Goal: Task Accomplishment & Management: Complete application form

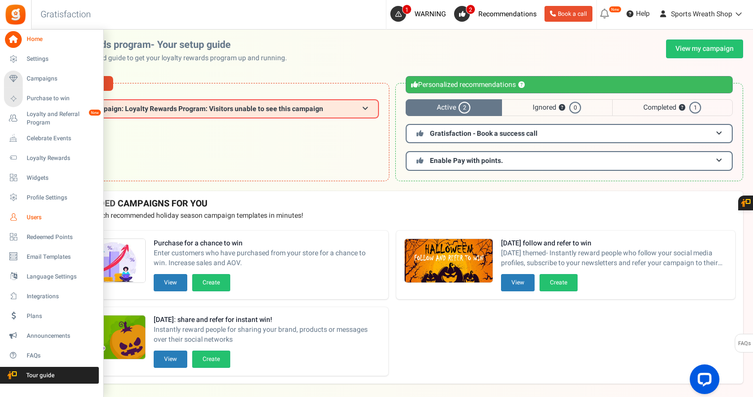
click at [17, 217] on icon at bounding box center [13, 217] width 17 height 17
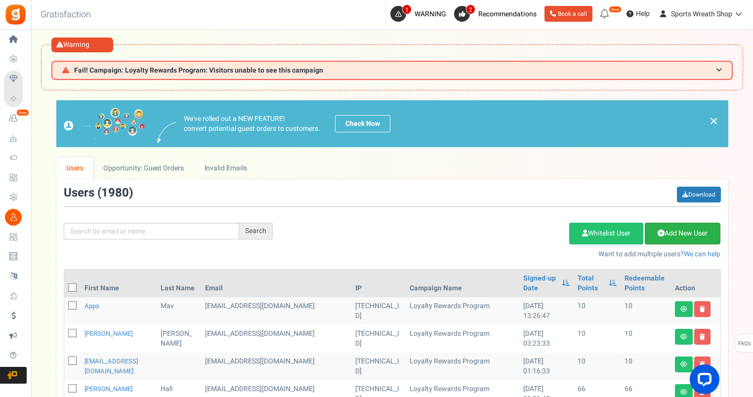
click at [666, 230] on link "Add New User" at bounding box center [683, 234] width 76 height 22
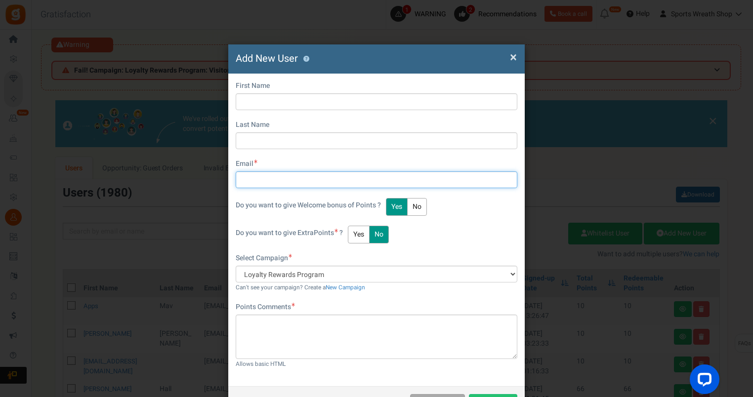
click at [316, 187] on input "text" at bounding box center [377, 179] width 282 height 17
paste input "[EMAIL_ADDRESS][DOMAIN_NAME]"
type input "[EMAIL_ADDRESS][DOMAIN_NAME]"
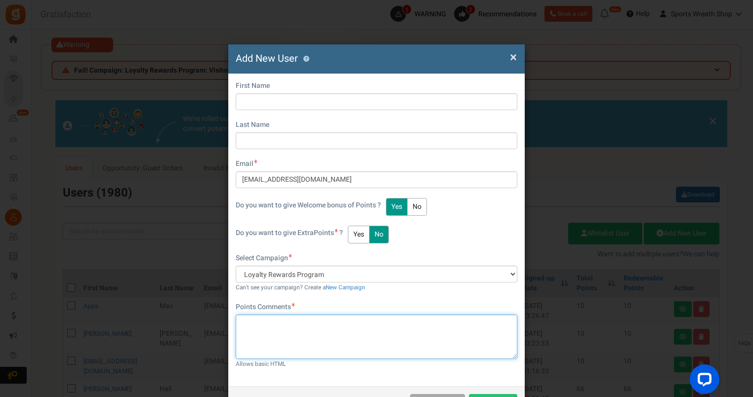
click at [268, 320] on textarea at bounding box center [377, 337] width 282 height 44
type textarea "New Account"
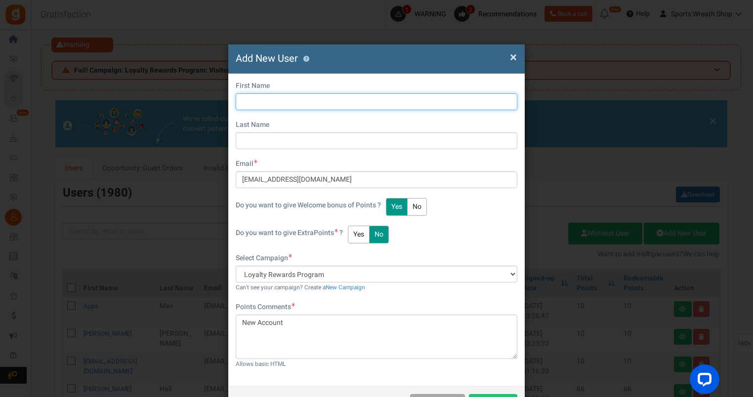
click at [326, 97] on input "text" at bounding box center [377, 101] width 282 height 17
type input "[PERSON_NAME]"
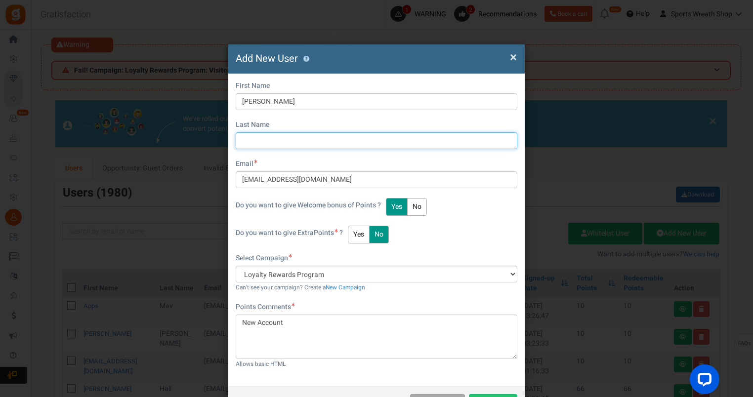
click at [316, 135] on input "text" at bounding box center [377, 140] width 282 height 17
type input "[PERSON_NAME]"
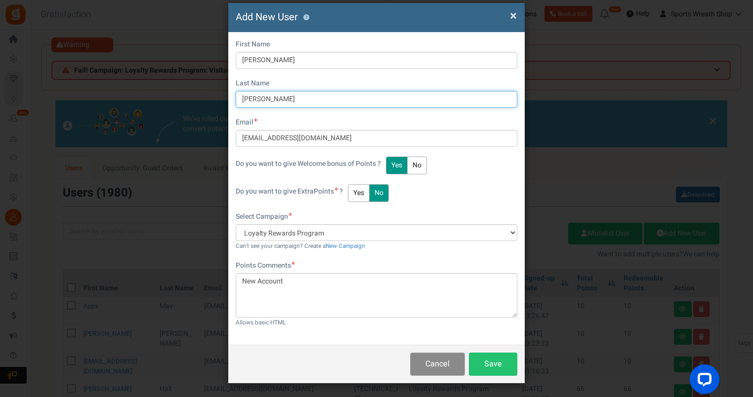
scroll to position [42, 0]
click at [420, 165] on button "No" at bounding box center [417, 166] width 20 height 18
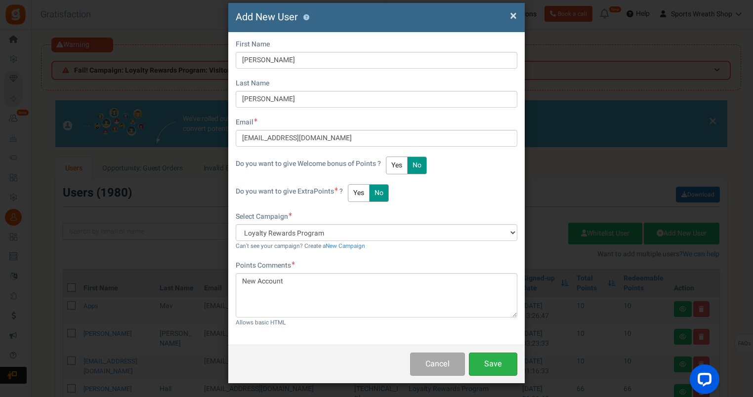
click at [483, 366] on button "Save" at bounding box center [493, 364] width 48 height 23
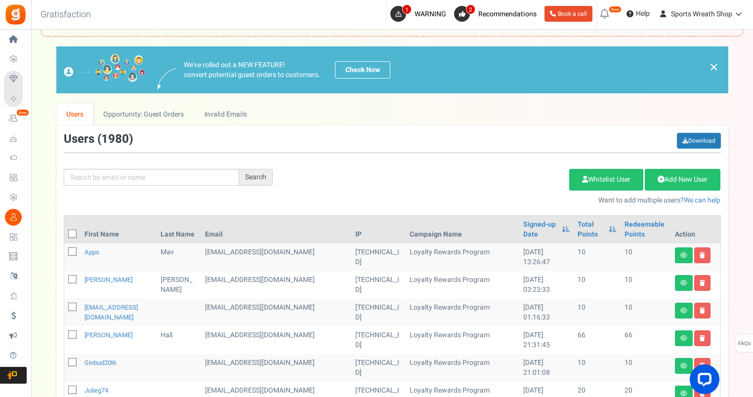
scroll to position [82, 0]
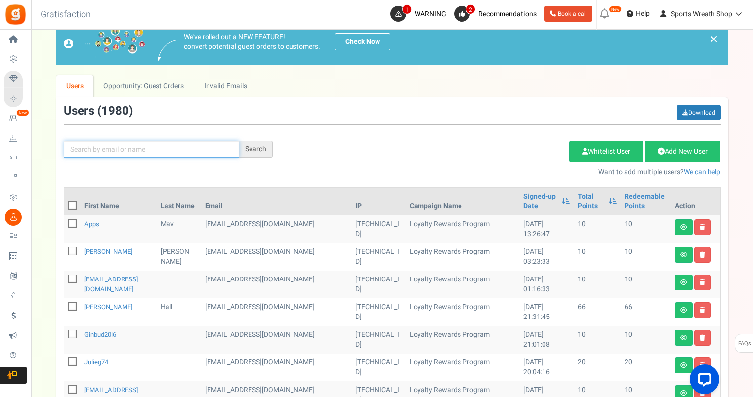
click at [183, 149] on input "text" at bounding box center [151, 149] width 175 height 17
type input "[PERSON_NAME]"
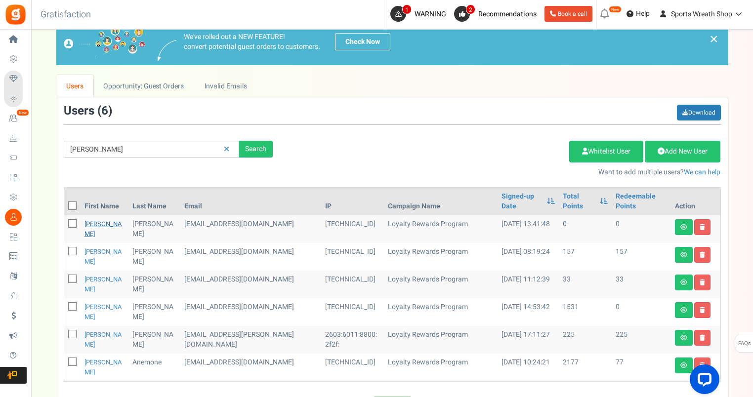
click at [97, 219] on link "[PERSON_NAME]" at bounding box center [104, 228] width 38 height 19
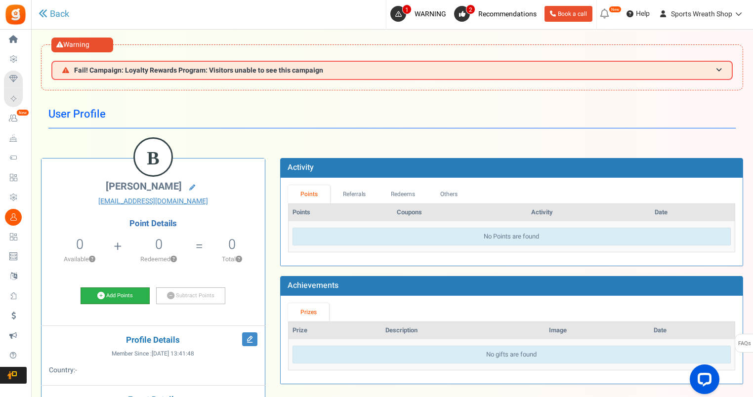
click at [123, 293] on link "Add Points" at bounding box center [115, 296] width 69 height 17
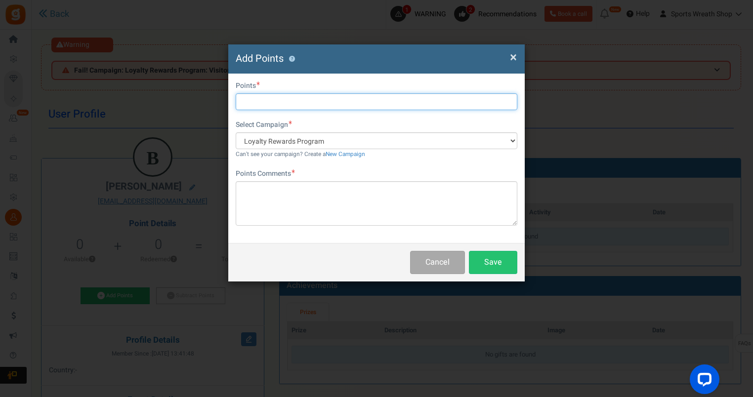
click at [268, 93] on input "text" at bounding box center [377, 101] width 282 height 17
type input "531"
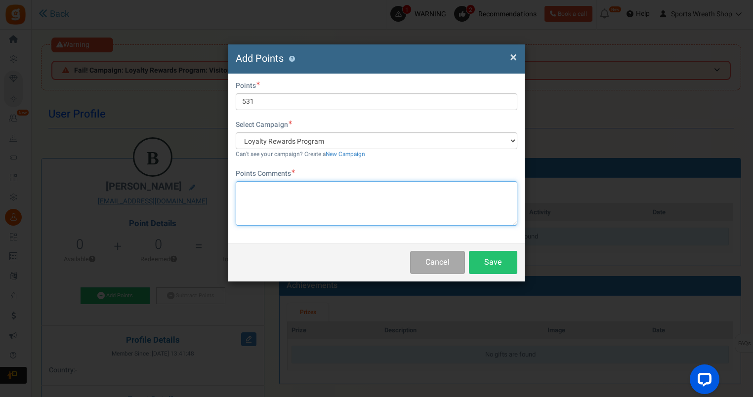
click at [274, 192] on textarea at bounding box center [377, 203] width 282 height 44
paste textarea "[EMAIL_ADDRESS][DOMAIN_NAME]"
type textarea "Transferred from old account [EMAIL_ADDRESS][DOMAIN_NAME]"
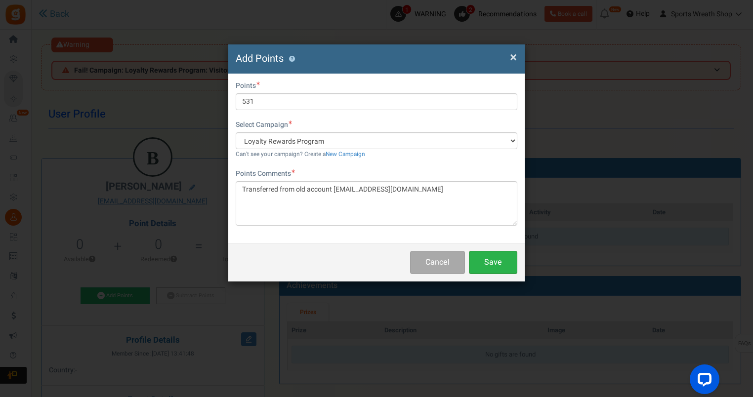
click at [488, 260] on button "Save" at bounding box center [493, 262] width 48 height 23
